Goal: Navigation & Orientation: Find specific page/section

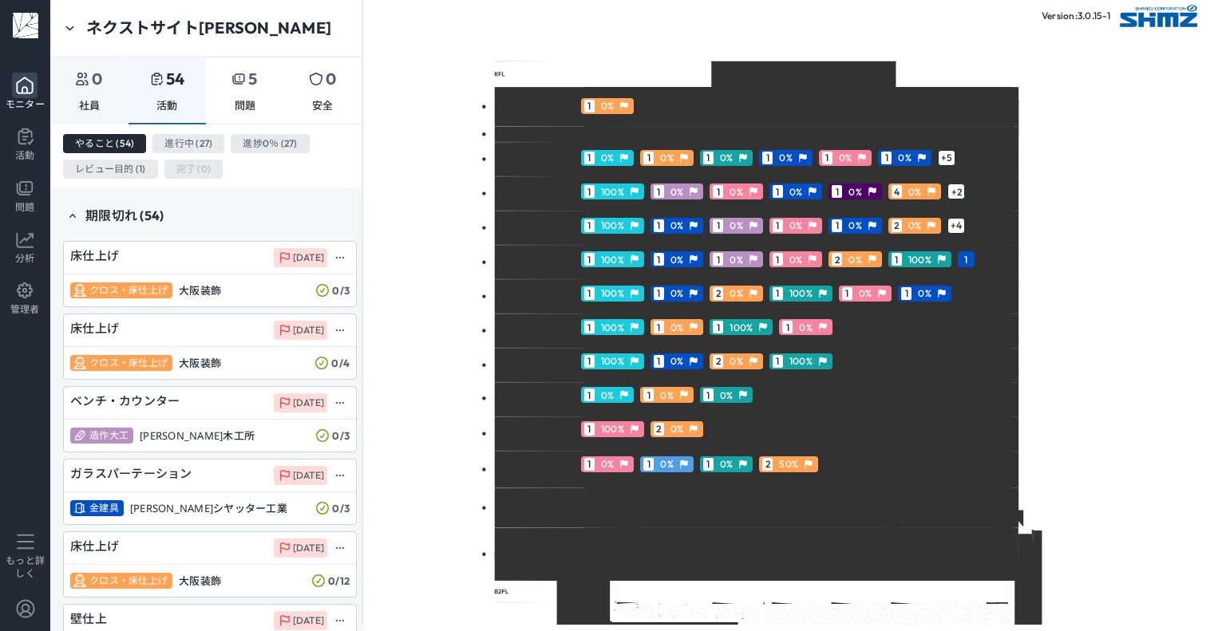
click at [86, 101] on p "社員" at bounding box center [90, 106] width 22 height 14
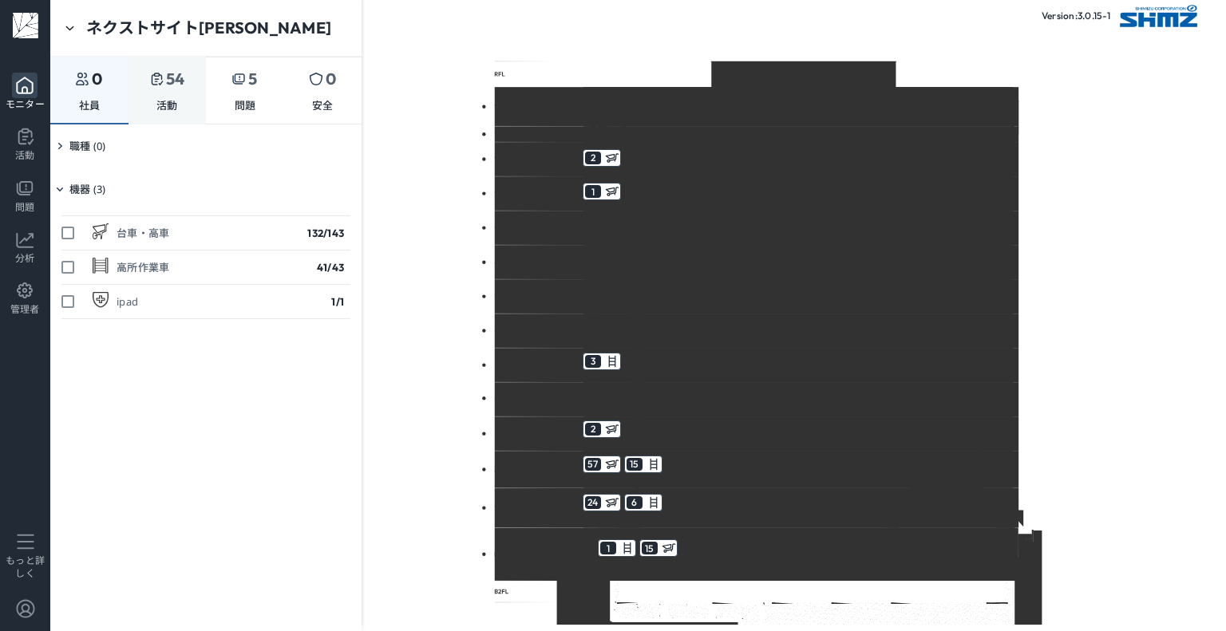
click at [171, 106] on p "活動" at bounding box center [167, 106] width 22 height 14
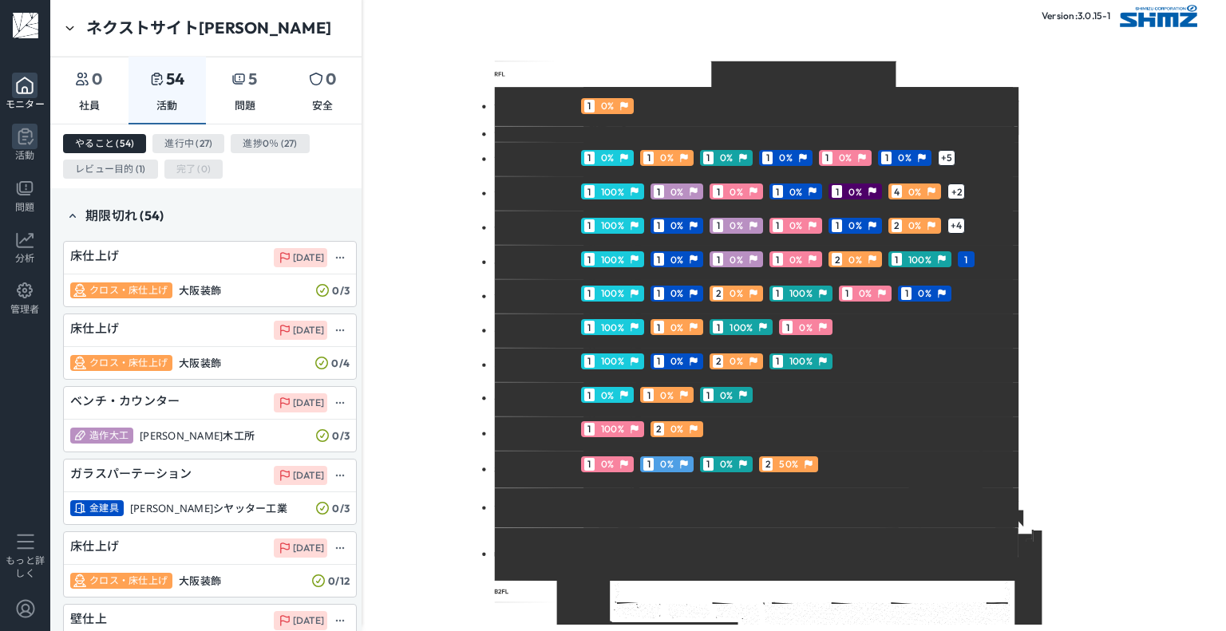
click at [32, 148] on icon at bounding box center [25, 137] width 26 height 26
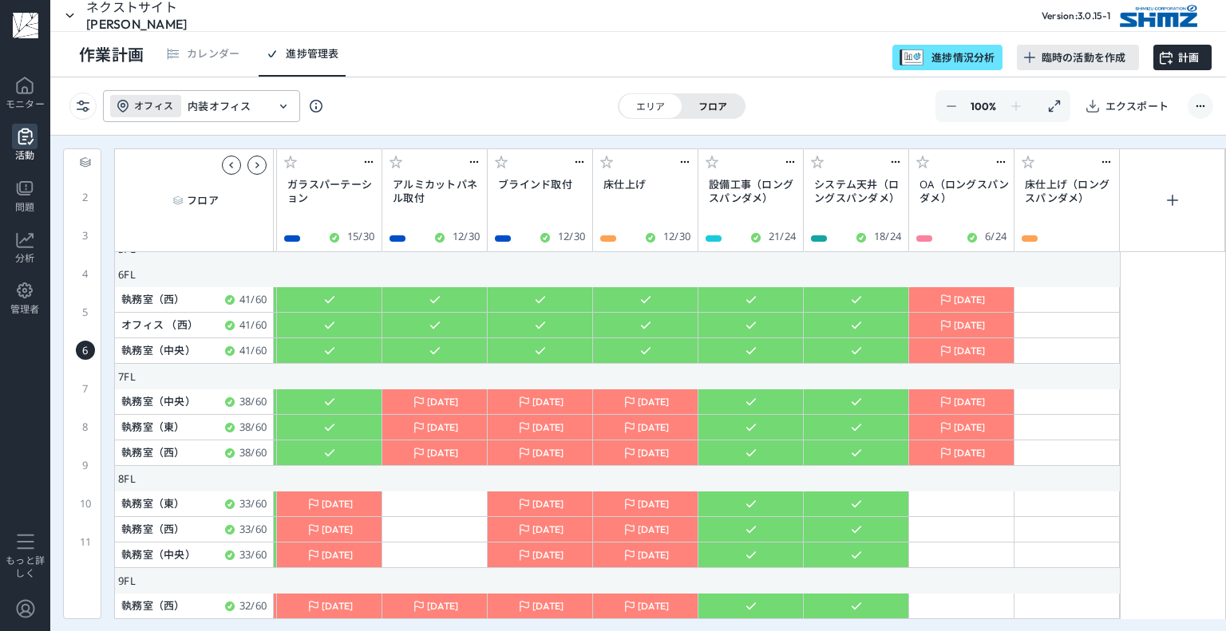
scroll to position [0, 5485]
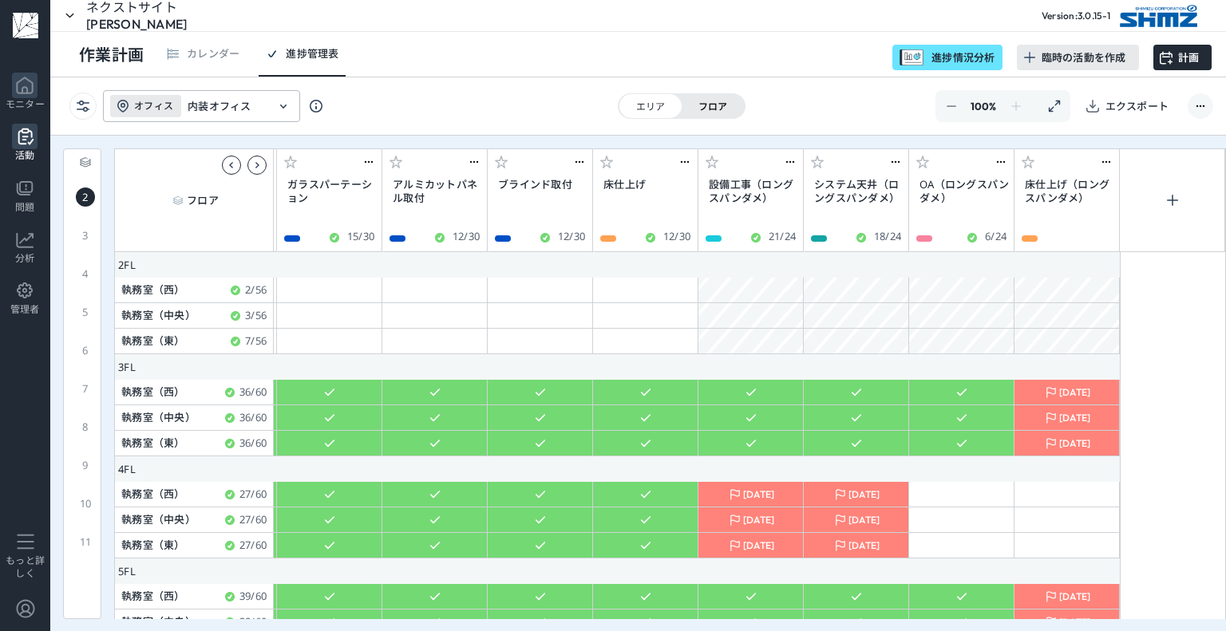
click at [34, 91] on icon at bounding box center [25, 86] width 26 height 26
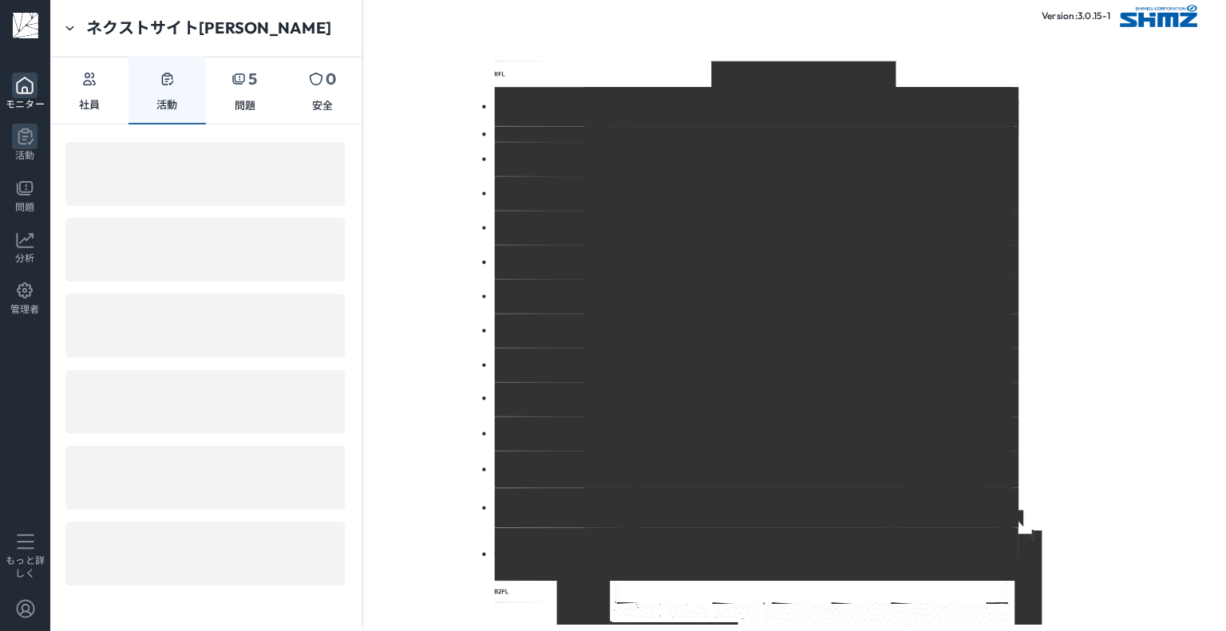
click at [37, 130] on icon at bounding box center [25, 137] width 26 height 26
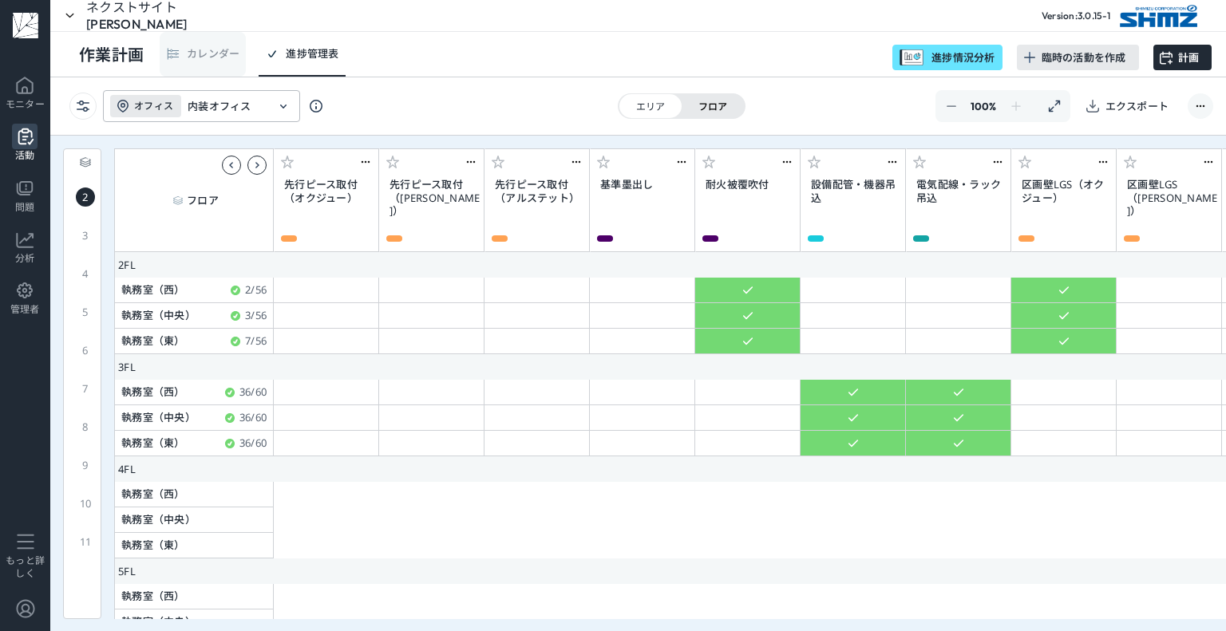
click at [205, 52] on div "カレンダー" at bounding box center [213, 53] width 53 height 17
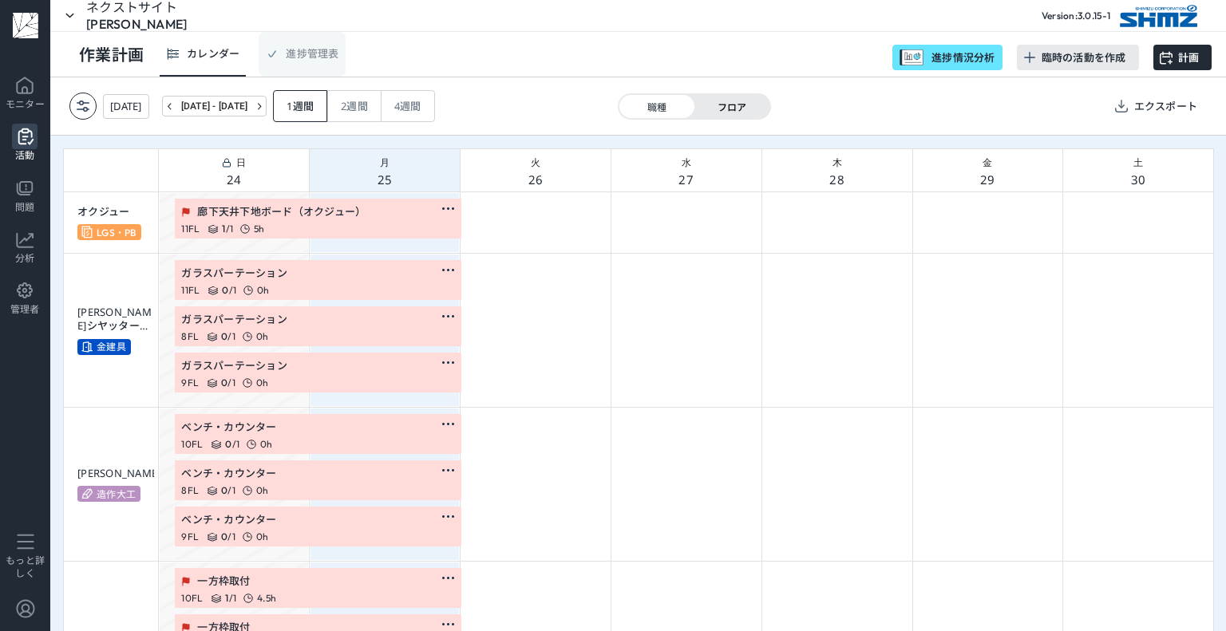
click at [299, 53] on div "進捗管理表" at bounding box center [312, 53] width 53 height 17
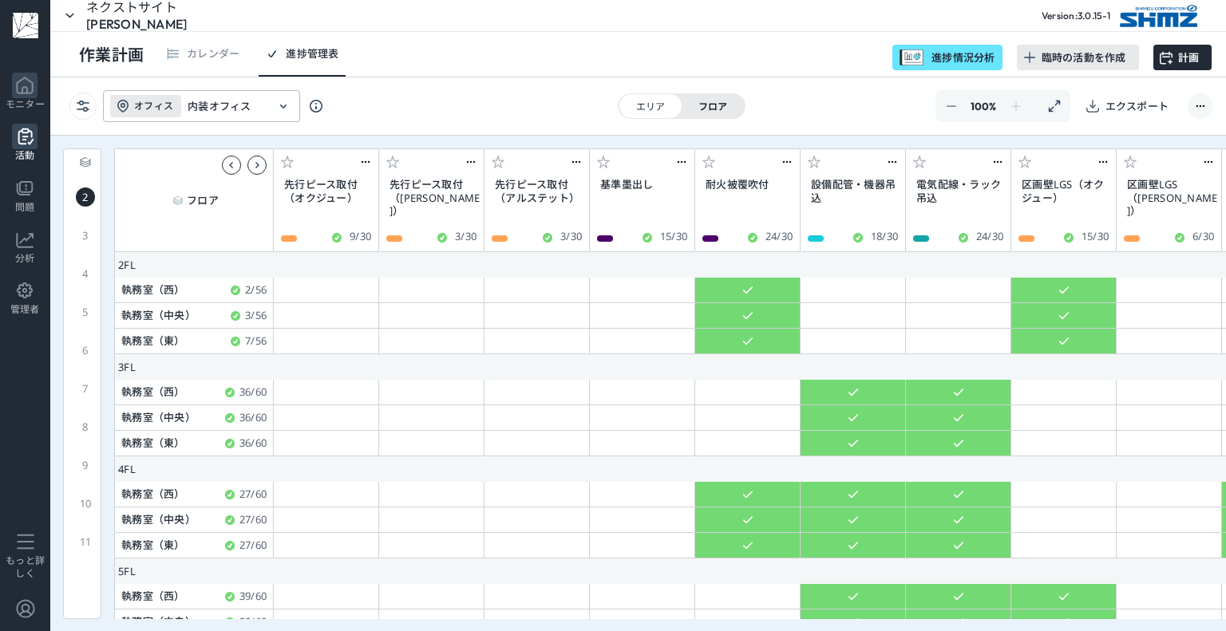
click at [37, 85] on icon at bounding box center [25, 86] width 26 height 26
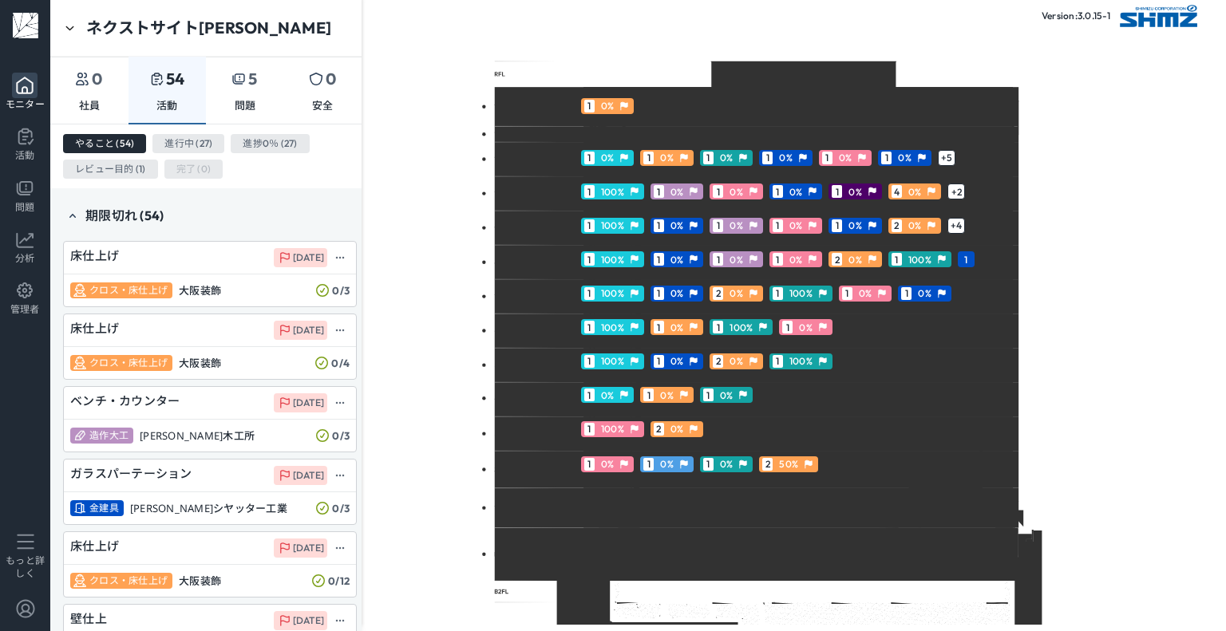
click at [153, 11] on div "ネクストサイト[PERSON_NAME]" at bounding box center [205, 28] width 311 height 57
click at [150, 19] on div "ネクストサイト[PERSON_NAME]" at bounding box center [208, 28] width 245 height 21
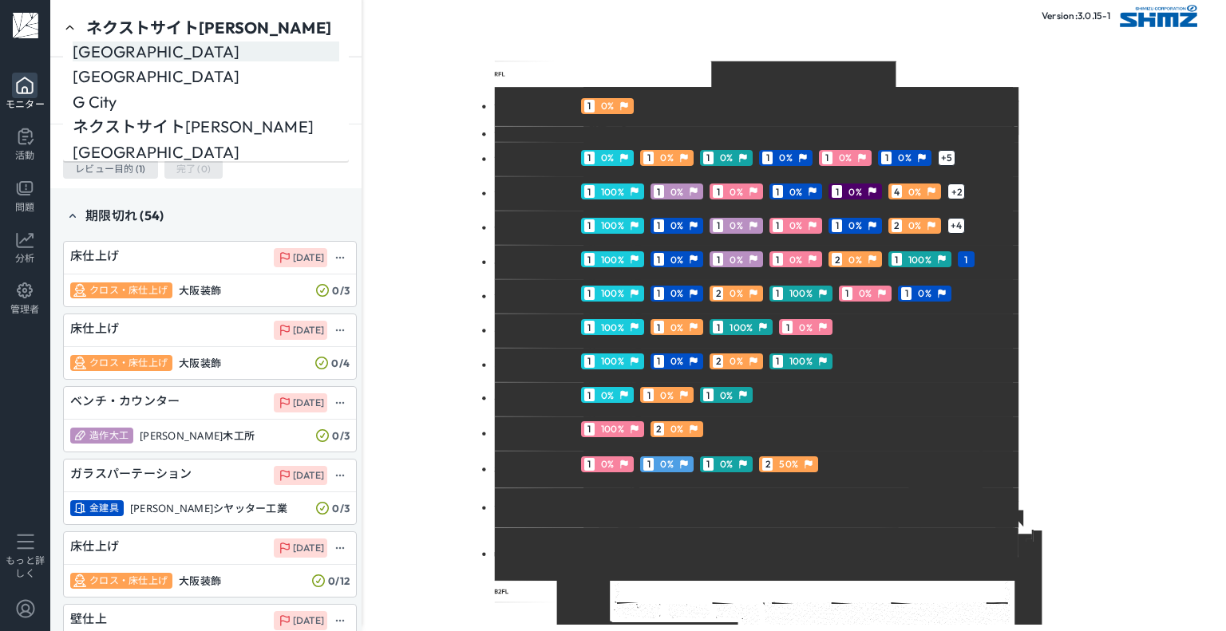
click at [179, 52] on div "[GEOGRAPHIC_DATA]" at bounding box center [206, 52] width 267 height 21
